Goal: Transaction & Acquisition: Purchase product/service

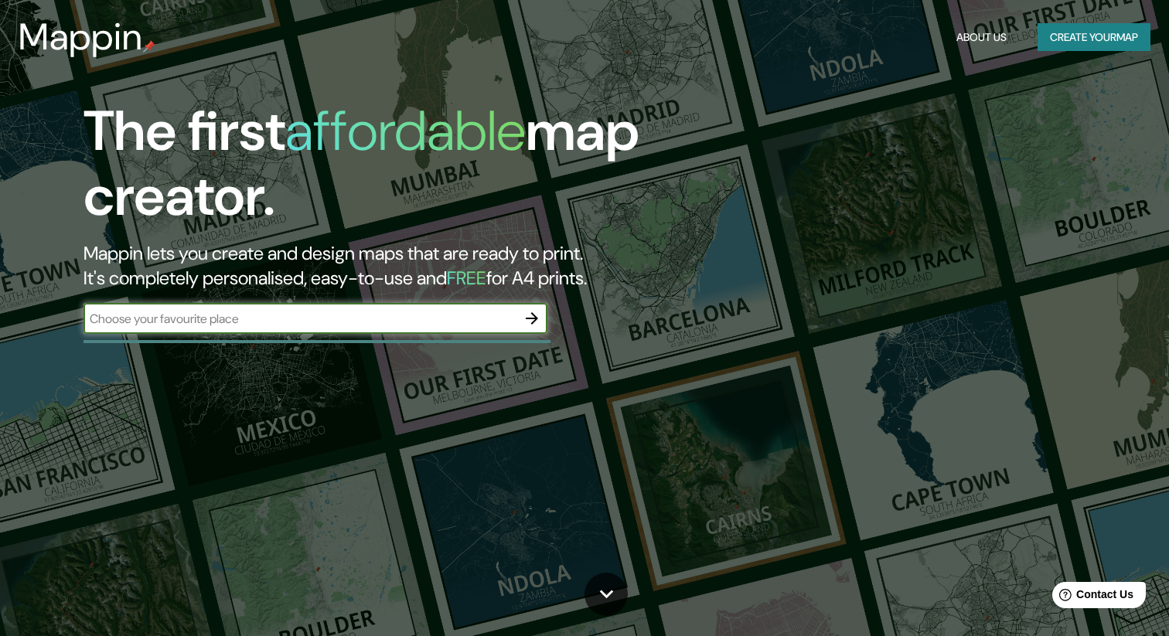
click at [237, 321] on input "text" at bounding box center [299, 319] width 433 height 18
type input "sueve"
click at [537, 319] on icon "button" at bounding box center [532, 318] width 19 height 19
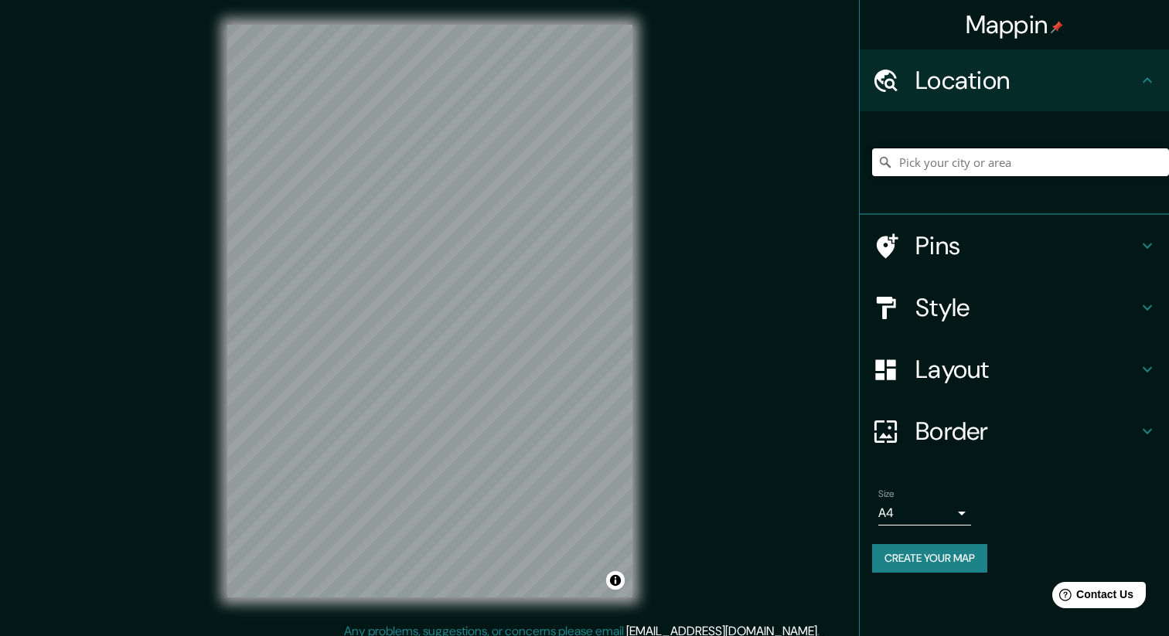
click at [946, 164] on input "Pick your city or area" at bounding box center [1020, 162] width 297 height 28
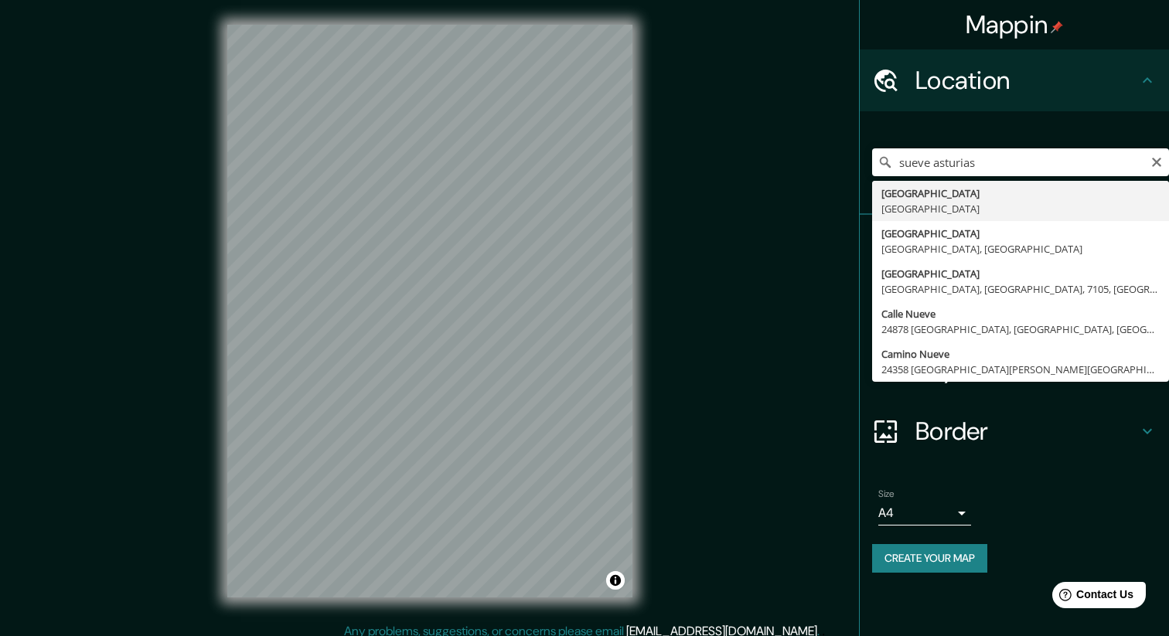
type input "[GEOGRAPHIC_DATA], [GEOGRAPHIC_DATA]"
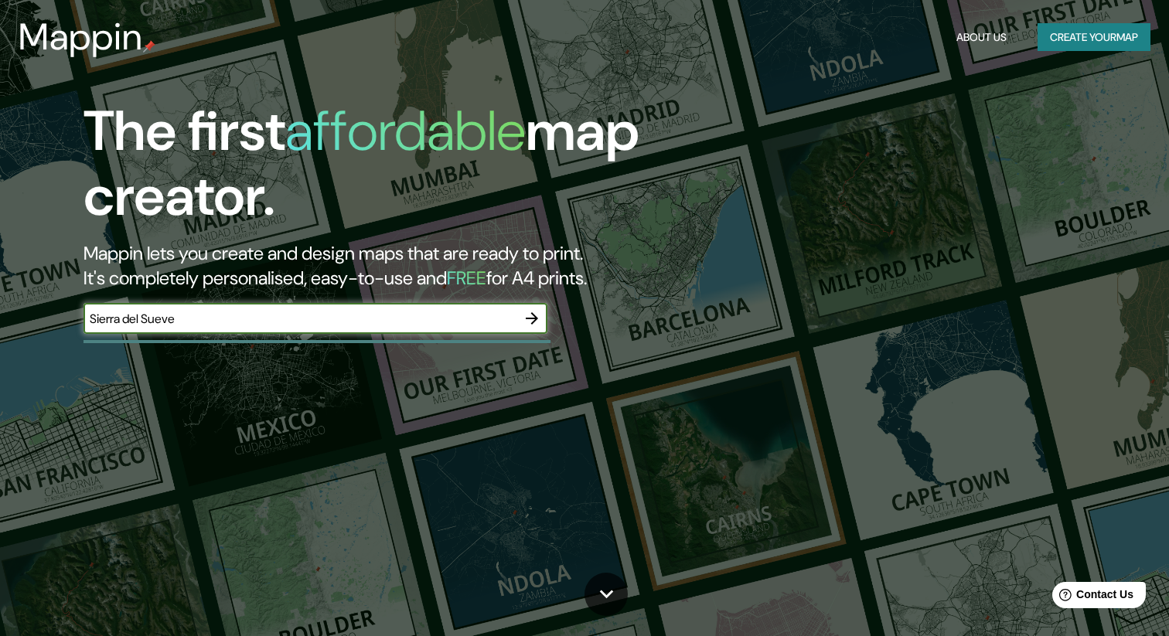
type input "Sierra del Sueve"
click at [208, 312] on input "Sierra del Sueve" at bounding box center [299, 319] width 433 height 18
click at [529, 314] on icon "button" at bounding box center [532, 318] width 19 height 19
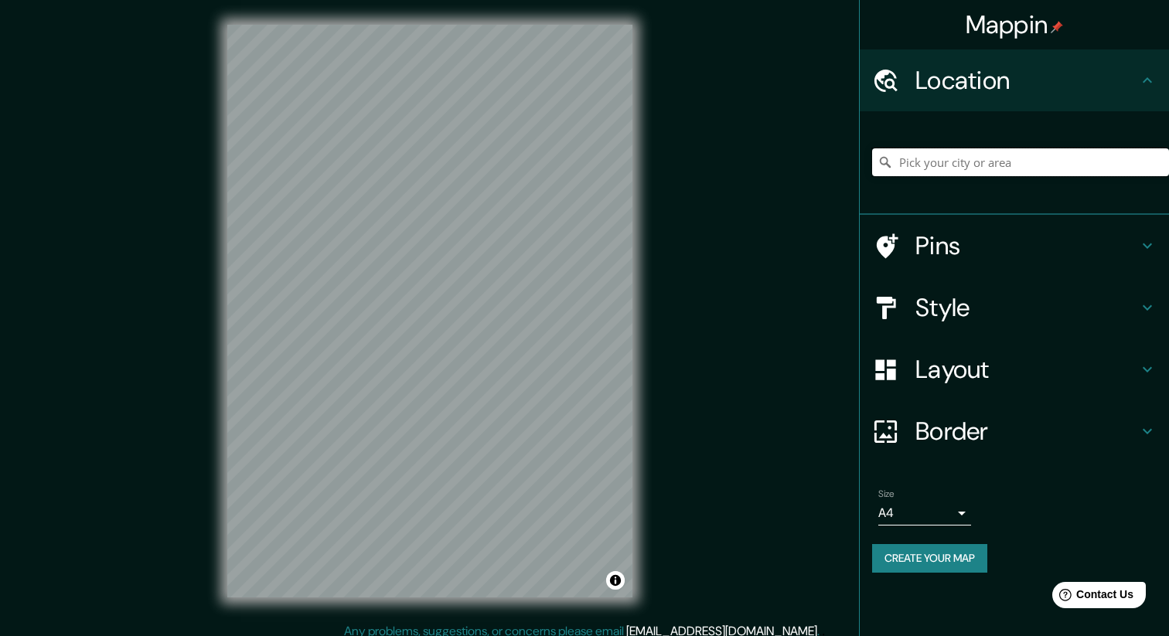
click at [942, 158] on input "Pick your city or area" at bounding box center [1020, 162] width 297 height 28
paste input "Sierra del Sueve"
click at [969, 149] on input "Calle [GEOGRAPHIC_DATA], [GEOGRAPHIC_DATA], [GEOGRAPHIC_DATA]" at bounding box center [1020, 162] width 297 height 28
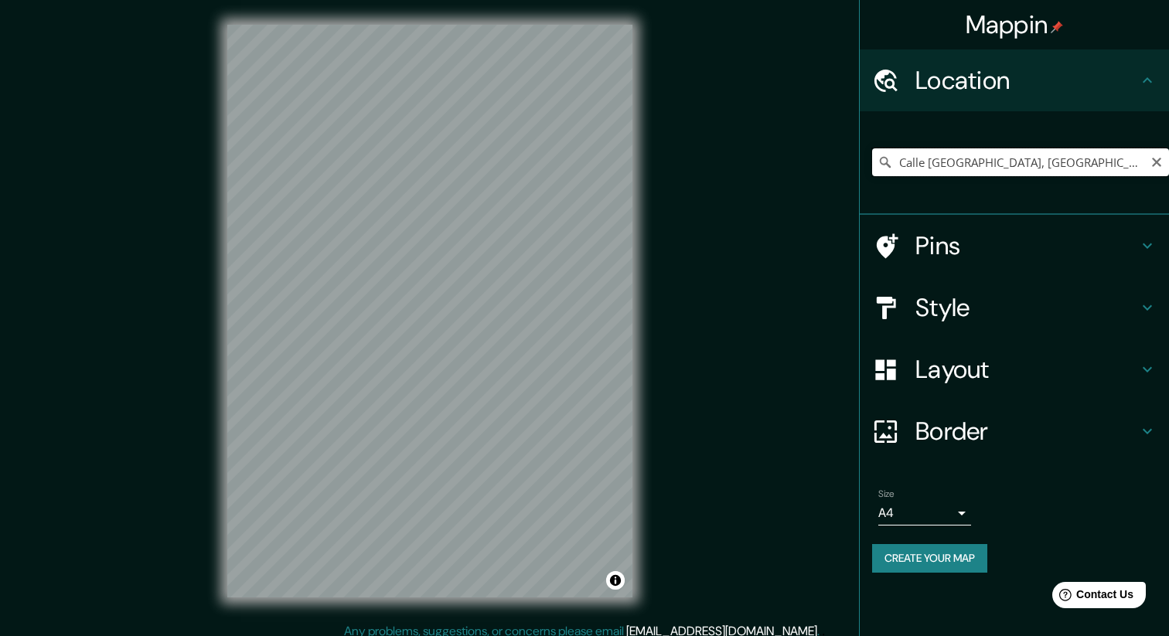
paste input "33342 [GEOGRAPHIC_DATA], [GEOGRAPHIC_DATA], [GEOGRAPHIC_DATA]"
type input "33342, [GEOGRAPHIC_DATA], [GEOGRAPHIC_DATA], [GEOGRAPHIC_DATA]"
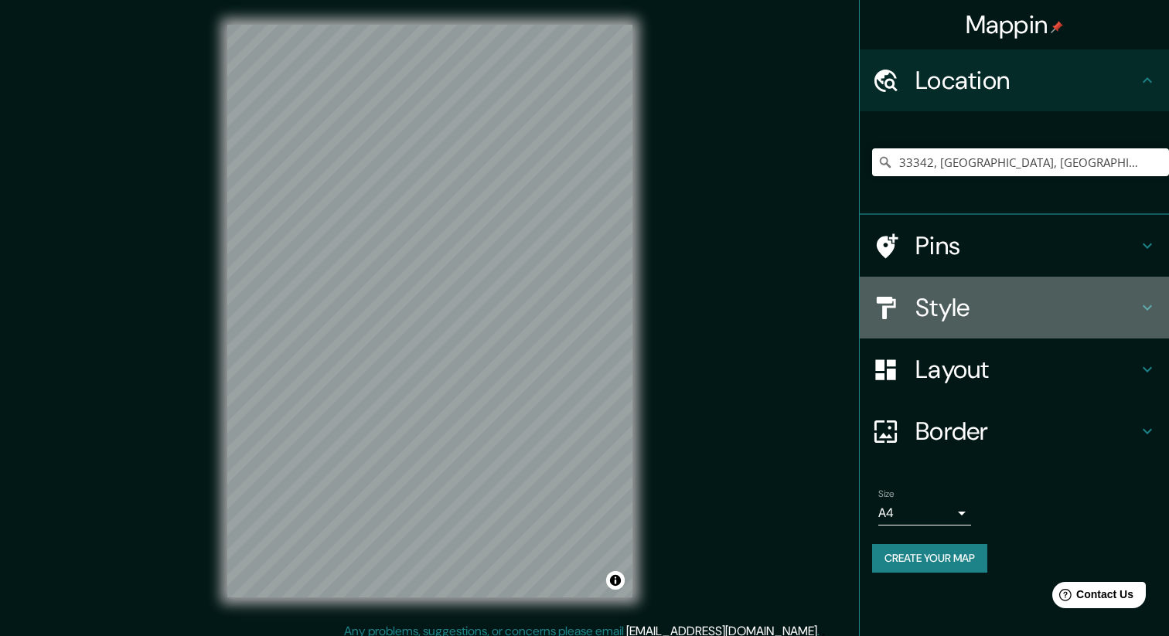
click at [940, 304] on h4 "Style" at bounding box center [1026, 307] width 223 height 31
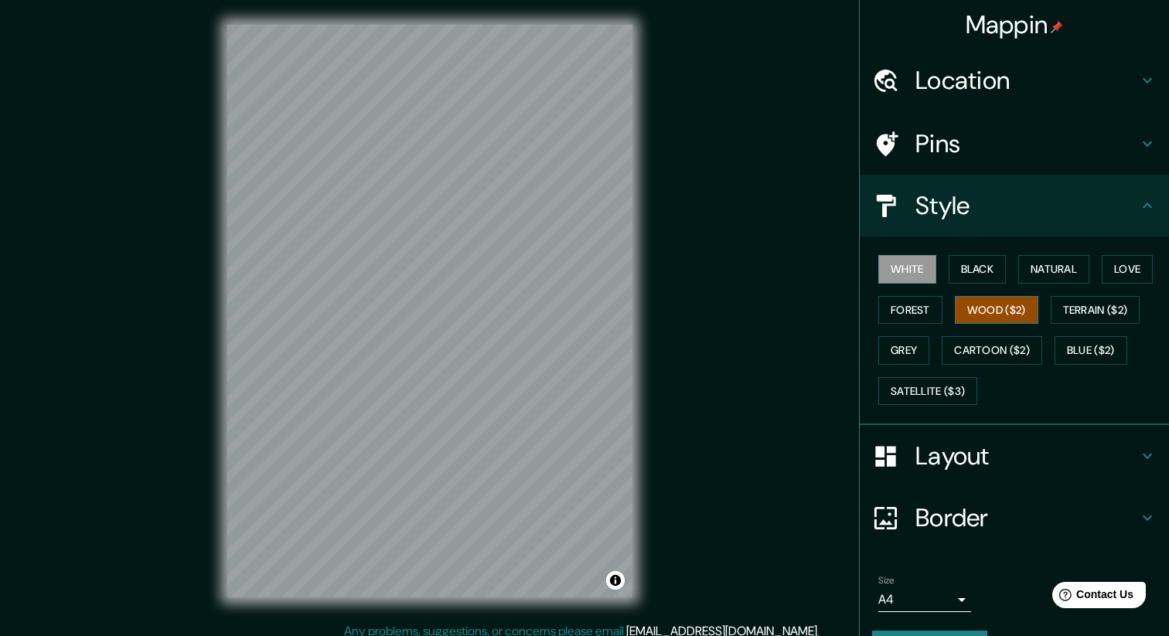
click at [998, 306] on button "Wood ($2)" at bounding box center [996, 310] width 83 height 29
click at [914, 312] on button "Forest" at bounding box center [910, 310] width 64 height 29
click at [915, 270] on button "White" at bounding box center [907, 269] width 58 height 29
click at [905, 341] on button "Grey" at bounding box center [903, 350] width 51 height 29
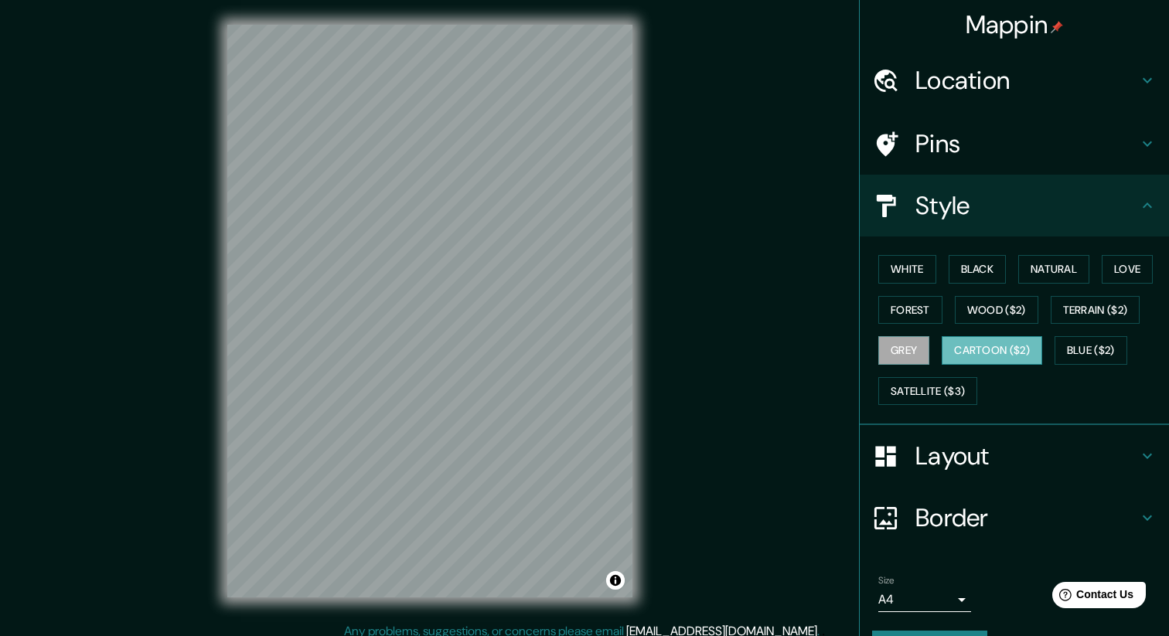
click at [1009, 346] on button "Cartoon ($2)" at bounding box center [992, 350] width 101 height 29
click at [1110, 345] on button "Blue ($2)" at bounding box center [1090, 350] width 73 height 29
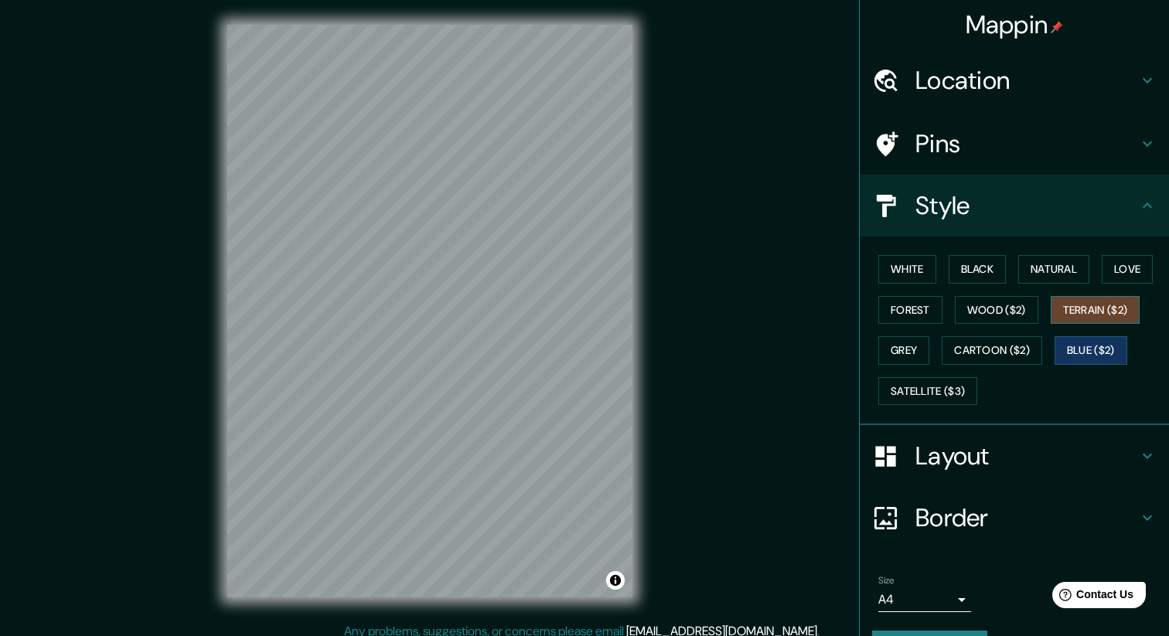
click at [1098, 308] on button "Terrain ($2)" at bounding box center [1096, 310] width 90 height 29
click at [972, 80] on h4 "Location" at bounding box center [1026, 80] width 223 height 31
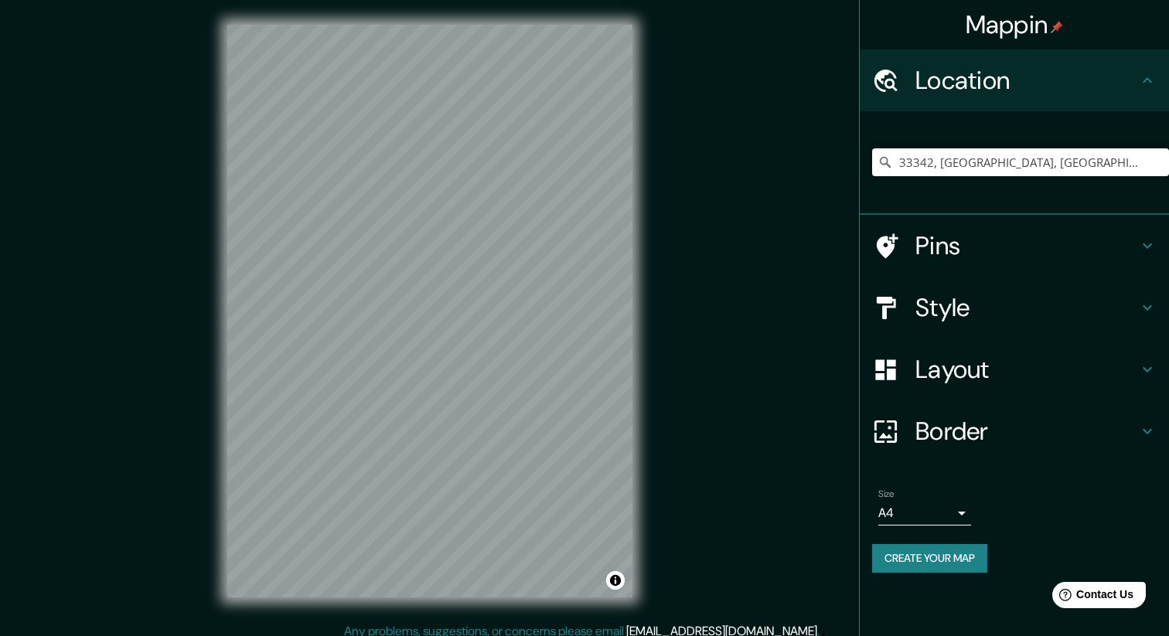
click at [972, 80] on h4 "Location" at bounding box center [1026, 80] width 223 height 31
click at [944, 259] on h4 "Pins" at bounding box center [1026, 245] width 223 height 31
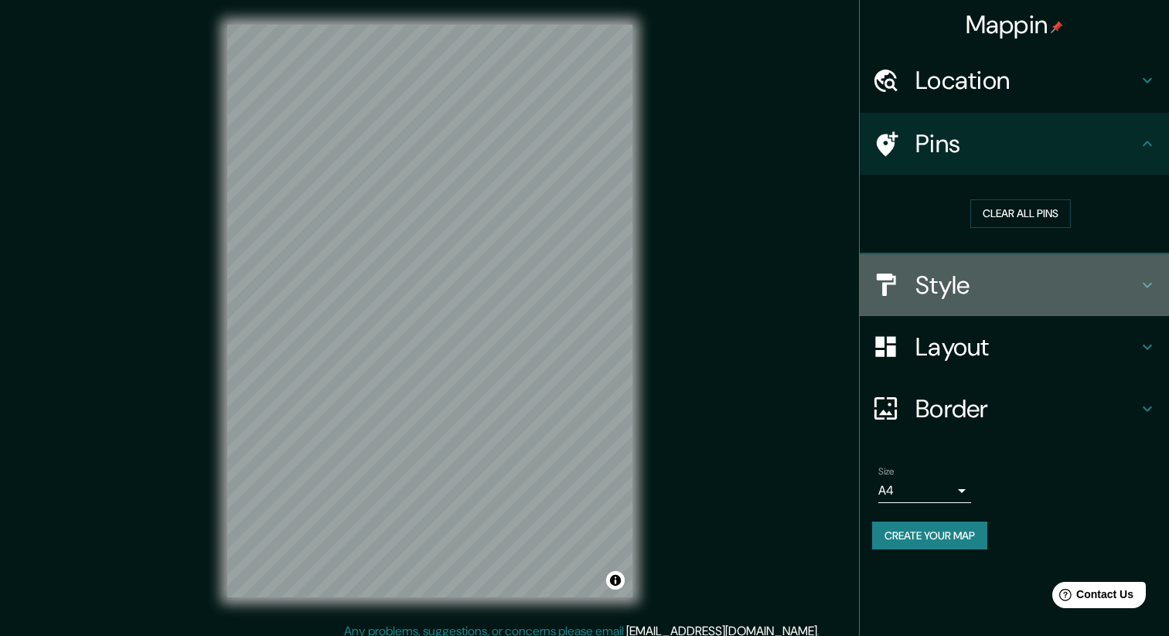
click at [959, 289] on h4 "Style" at bounding box center [1026, 285] width 223 height 31
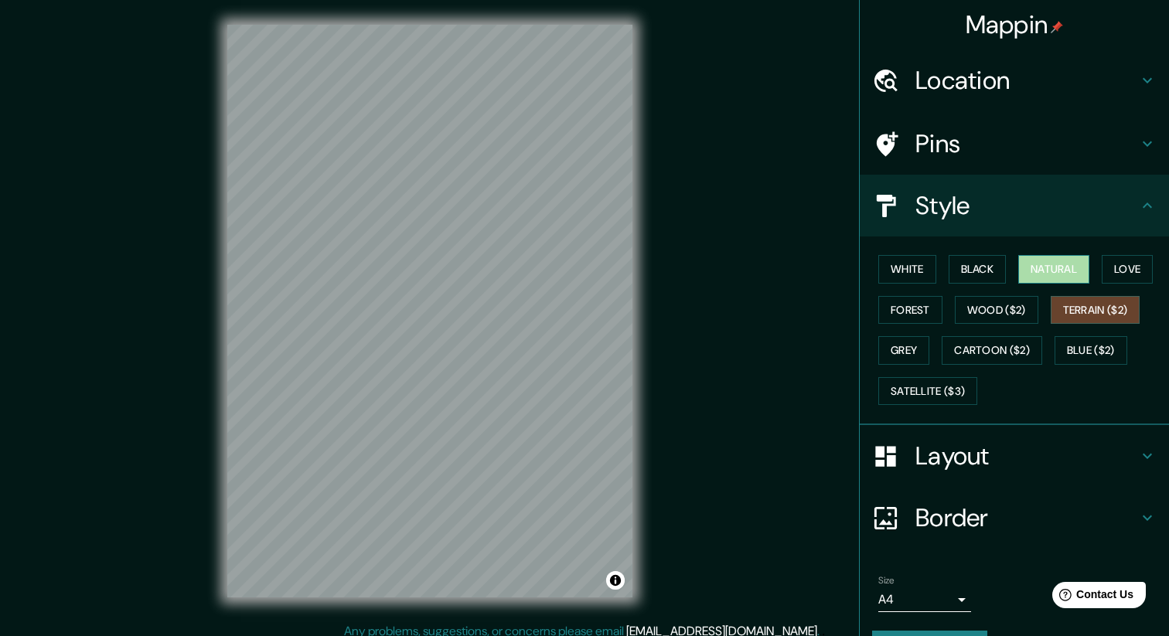
click at [1060, 270] on button "Natural" at bounding box center [1053, 269] width 71 height 29
click at [891, 353] on button "Grey" at bounding box center [903, 350] width 51 height 29
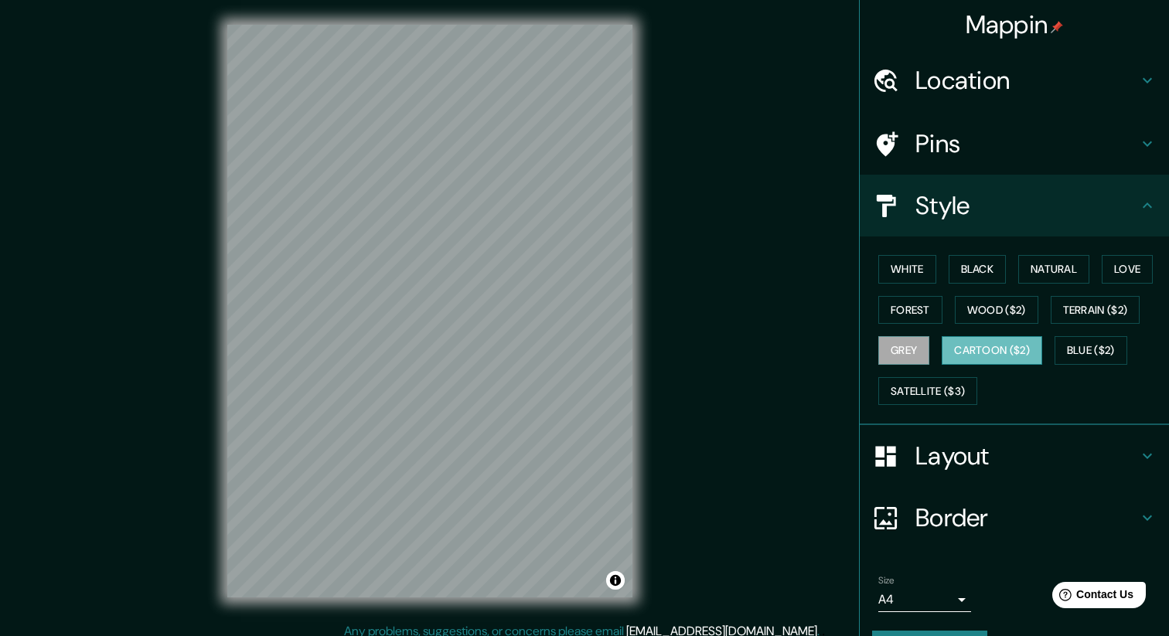
click at [1017, 338] on button "Cartoon ($2)" at bounding box center [992, 350] width 101 height 29
click at [1106, 337] on button "Blue ($2)" at bounding box center [1090, 350] width 73 height 29
click at [1008, 354] on button "Cartoon ($2)" at bounding box center [992, 350] width 101 height 29
click at [690, 437] on div "Mappin Location [GEOGRAPHIC_DATA] [GEOGRAPHIC_DATA], [GEOGRAPHIC_DATA] [GEOGRAP…" at bounding box center [584, 323] width 1169 height 647
